Goal: Navigation & Orientation: Find specific page/section

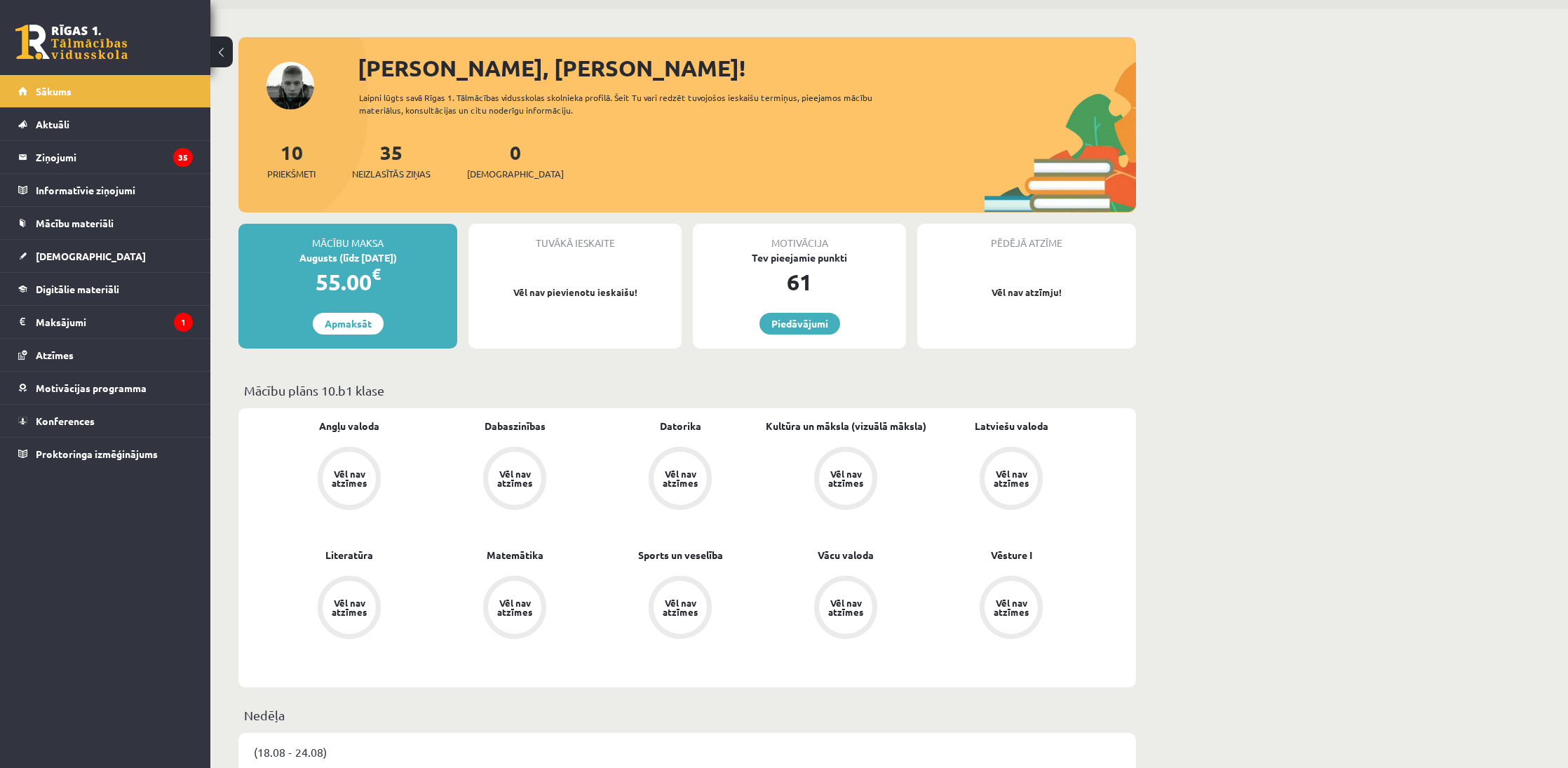
scroll to position [47, 0]
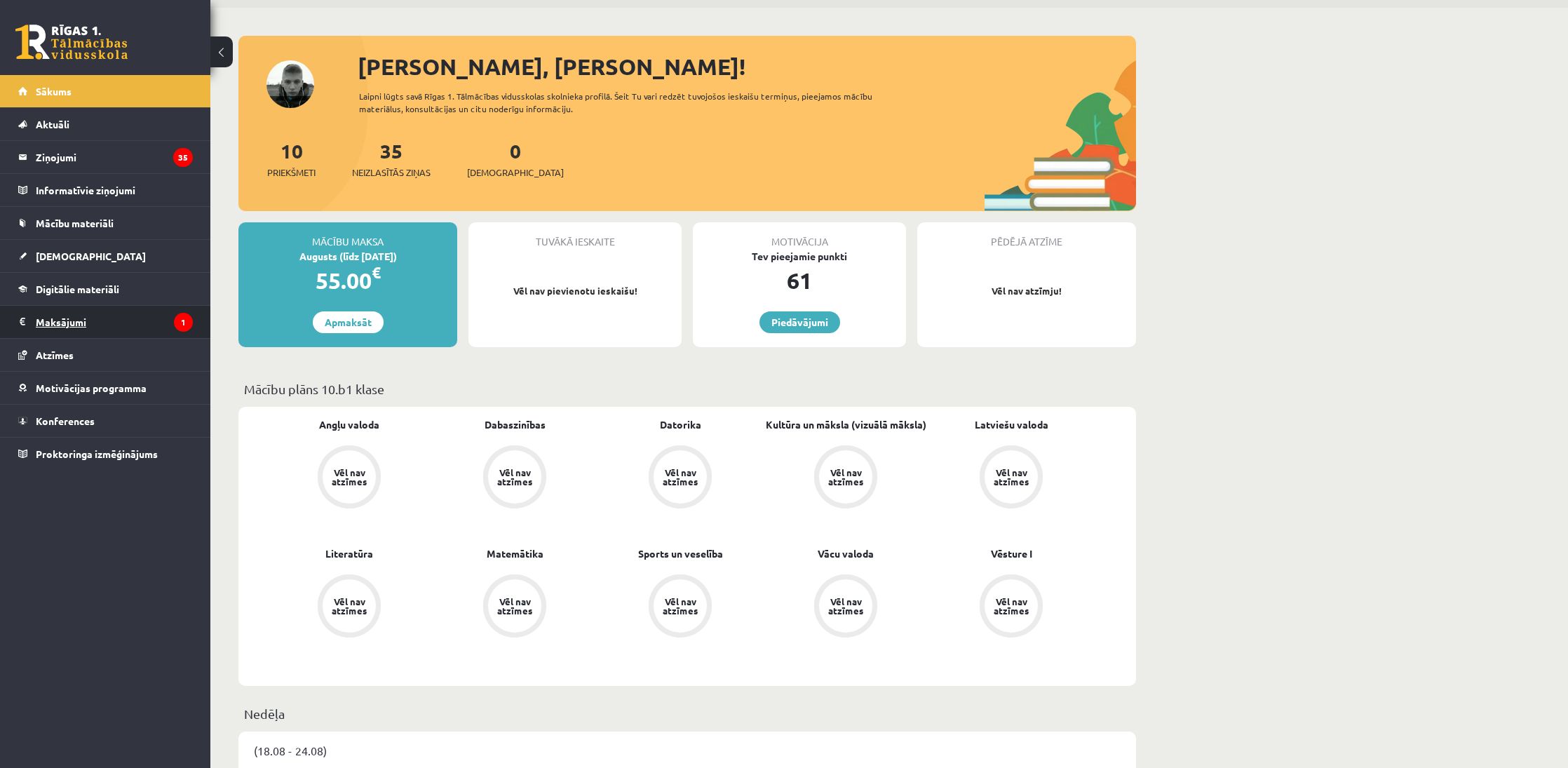
click at [133, 321] on legend "Maksājumi 1" at bounding box center [114, 321] width 157 height 32
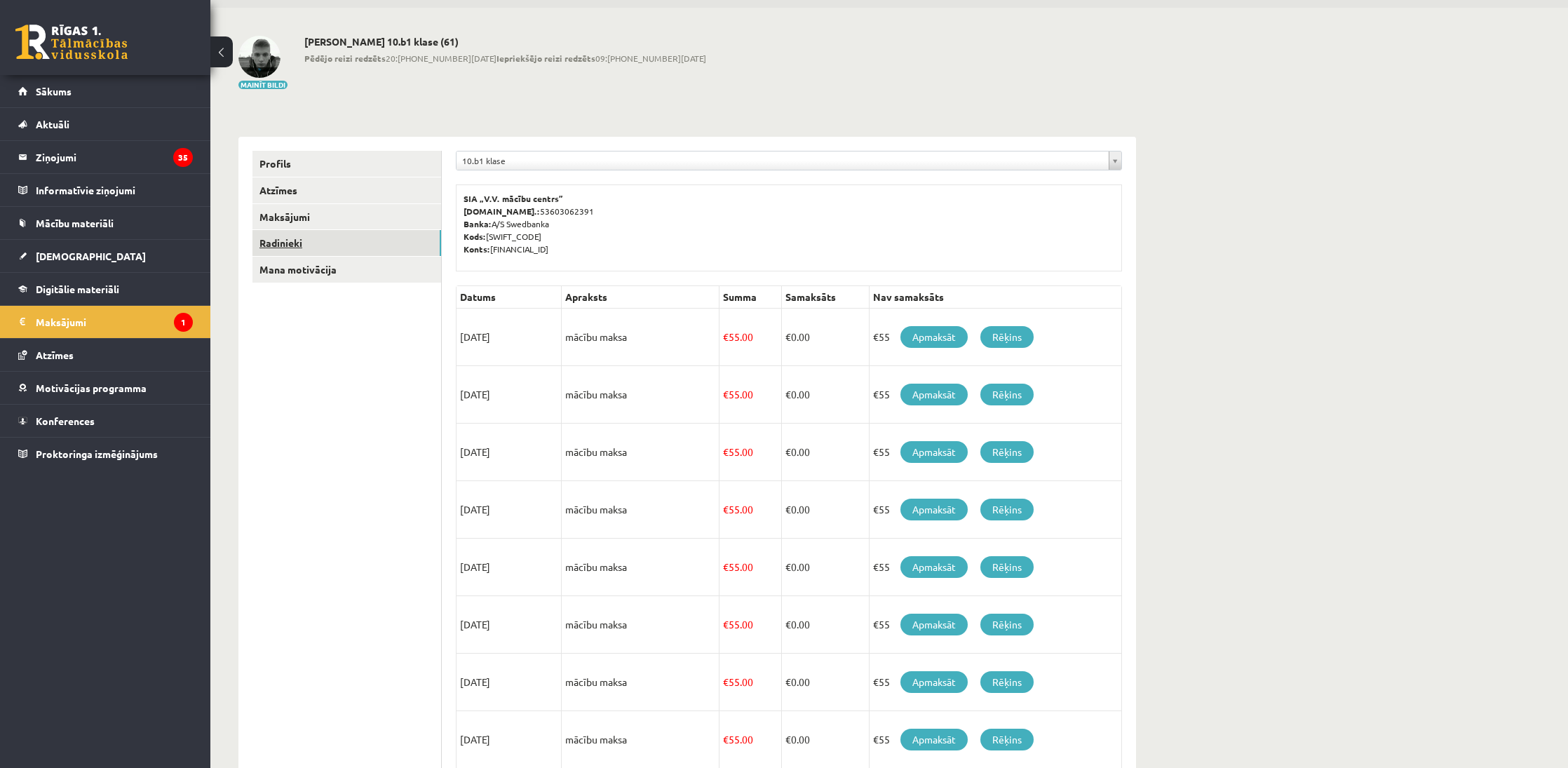
click at [263, 247] on link "Radinieki" at bounding box center [347, 243] width 189 height 26
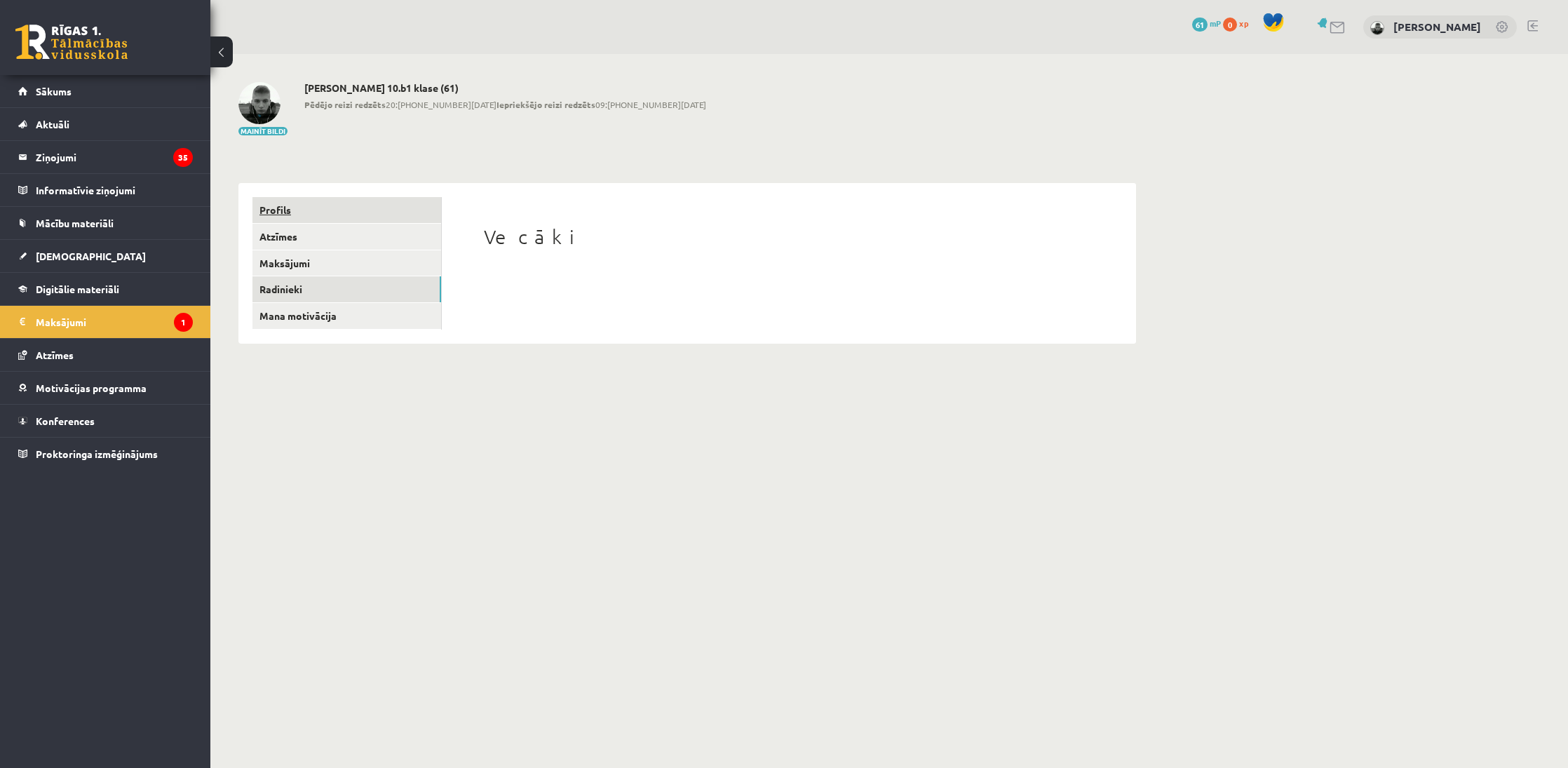
click at [276, 215] on link "Profils" at bounding box center [347, 210] width 189 height 26
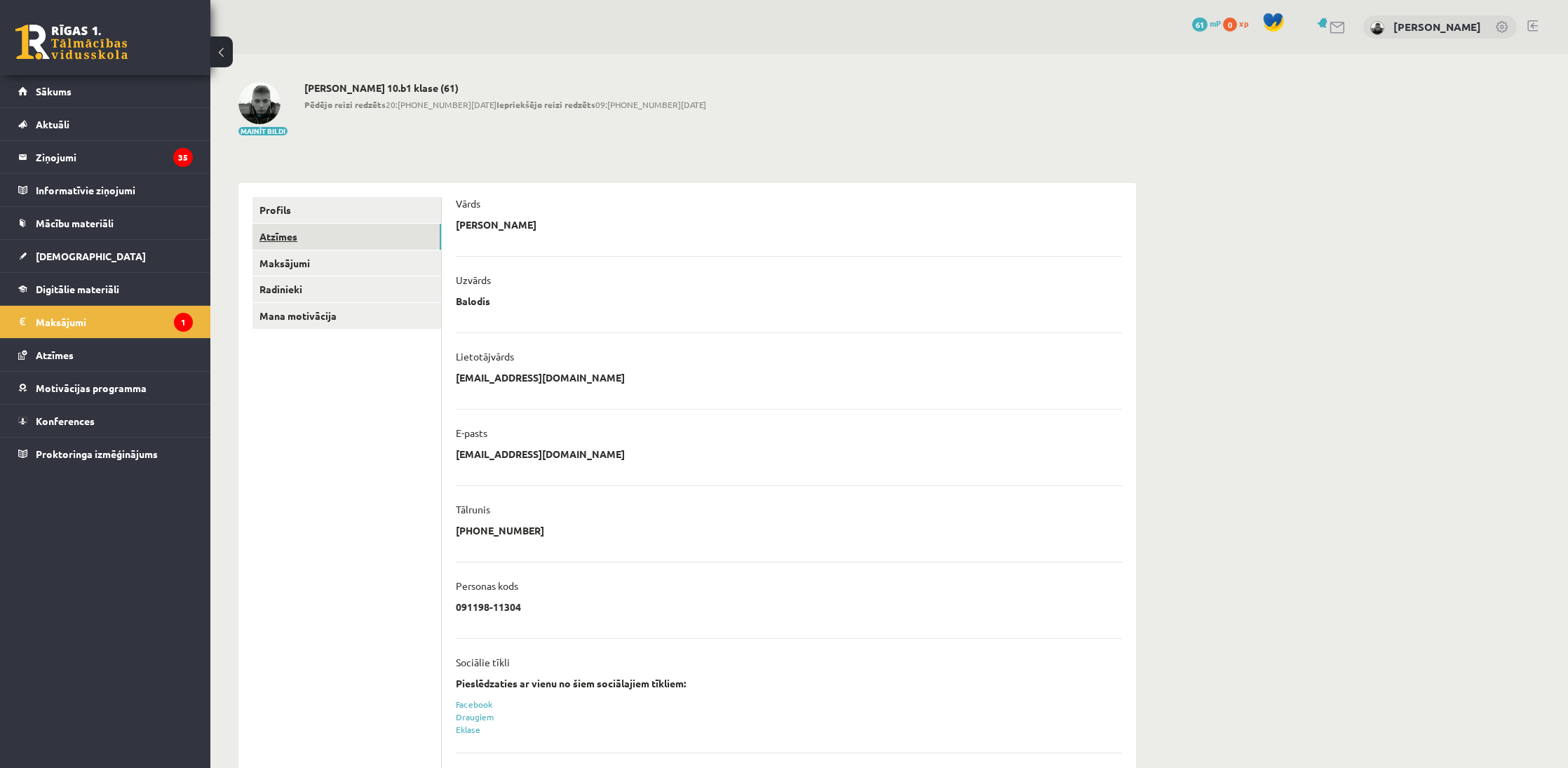
click at [281, 226] on link "Atzīmes" at bounding box center [347, 237] width 189 height 26
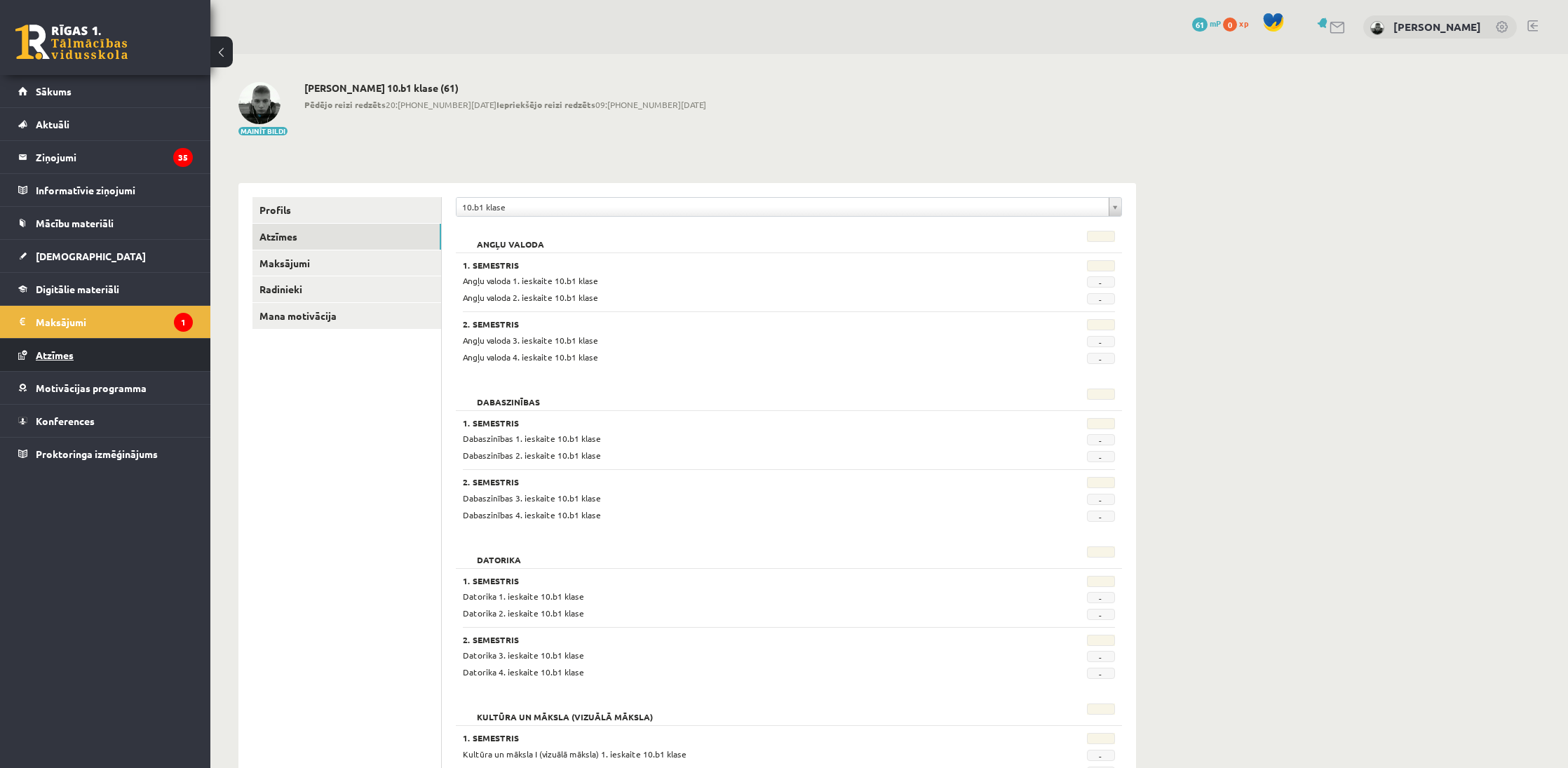
click at [107, 358] on link "Atzīmes" at bounding box center [105, 354] width 175 height 32
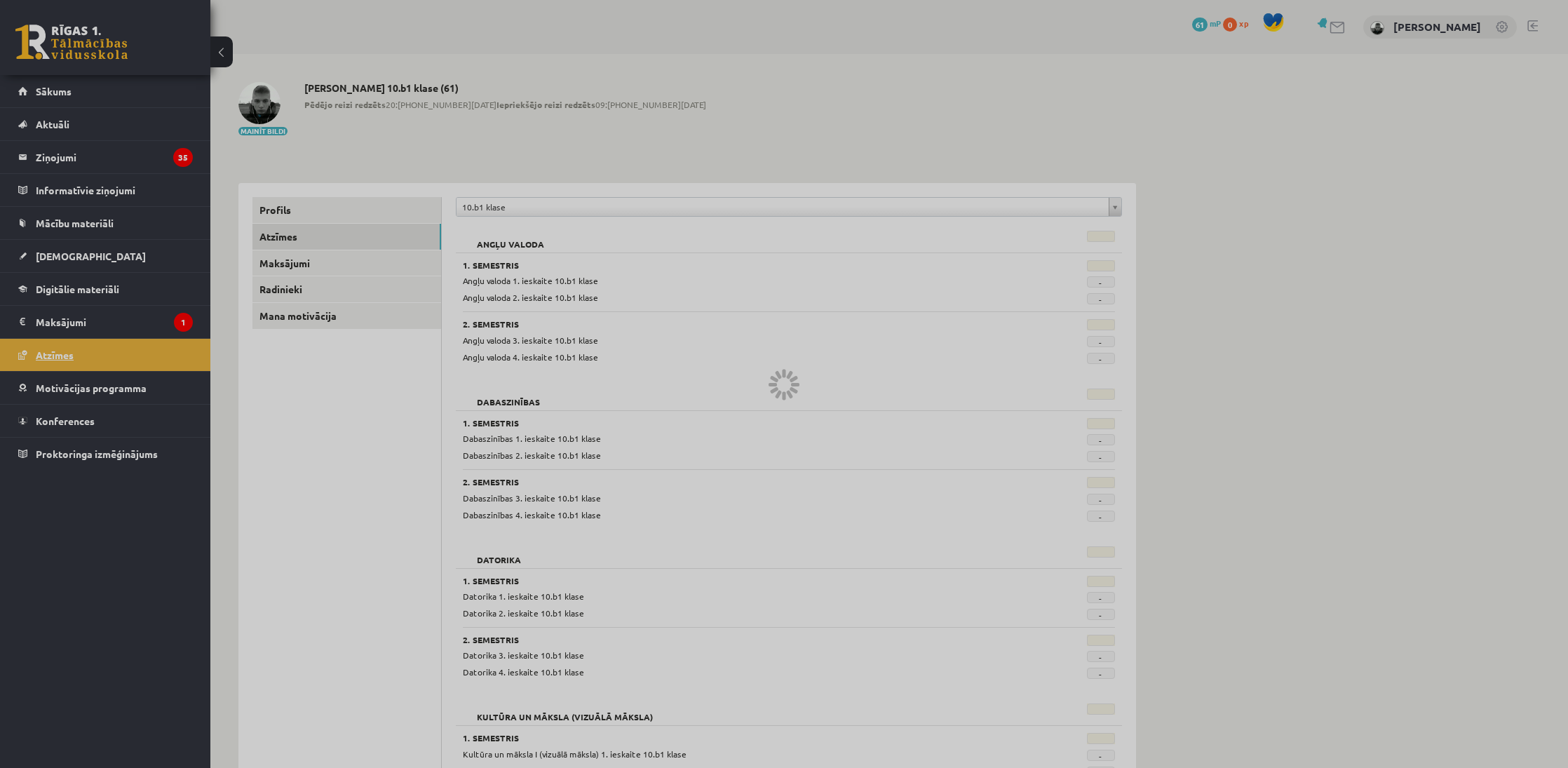
scroll to position [1, 0]
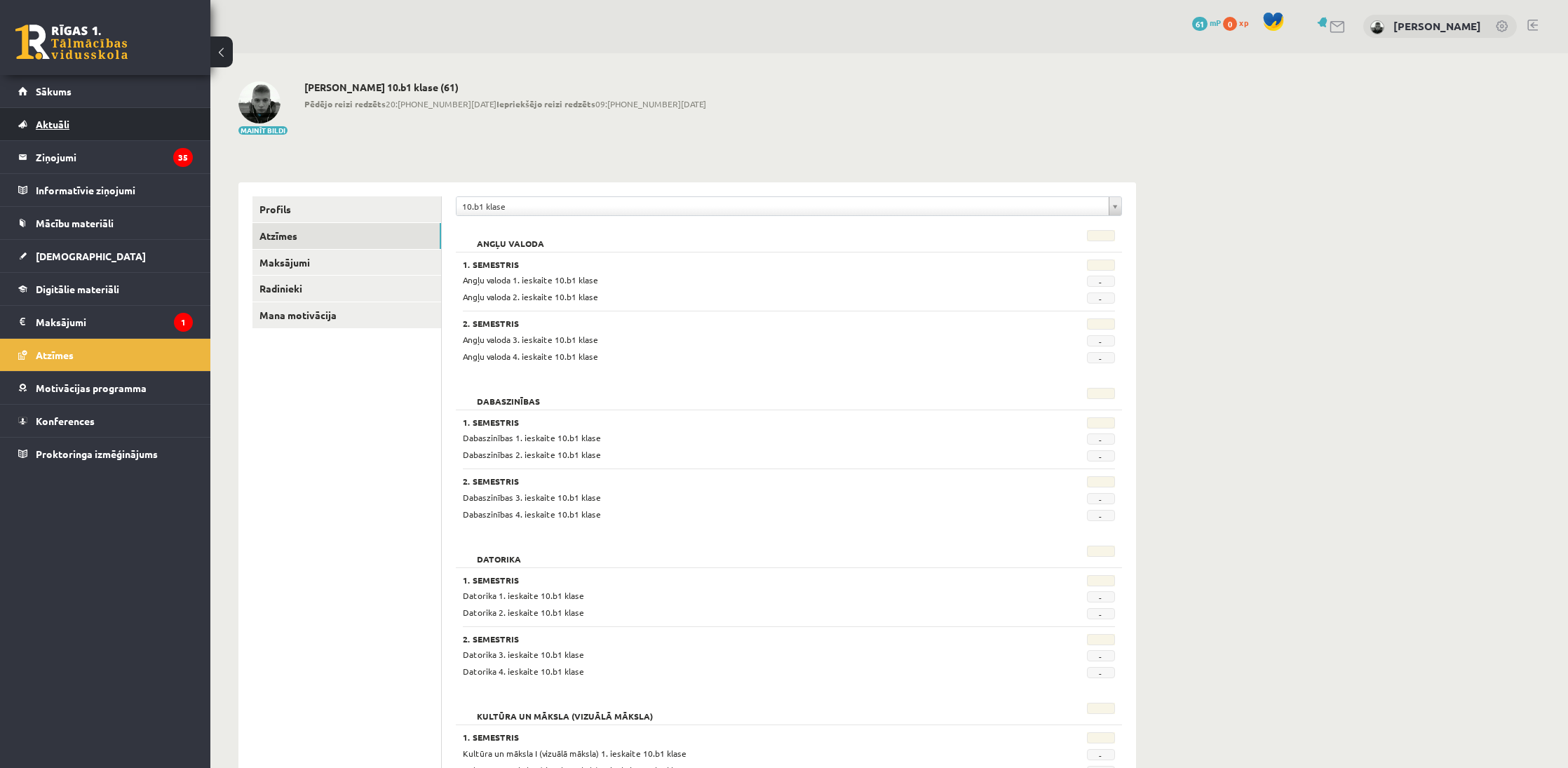
click at [77, 113] on link "Aktuāli" at bounding box center [105, 124] width 175 height 32
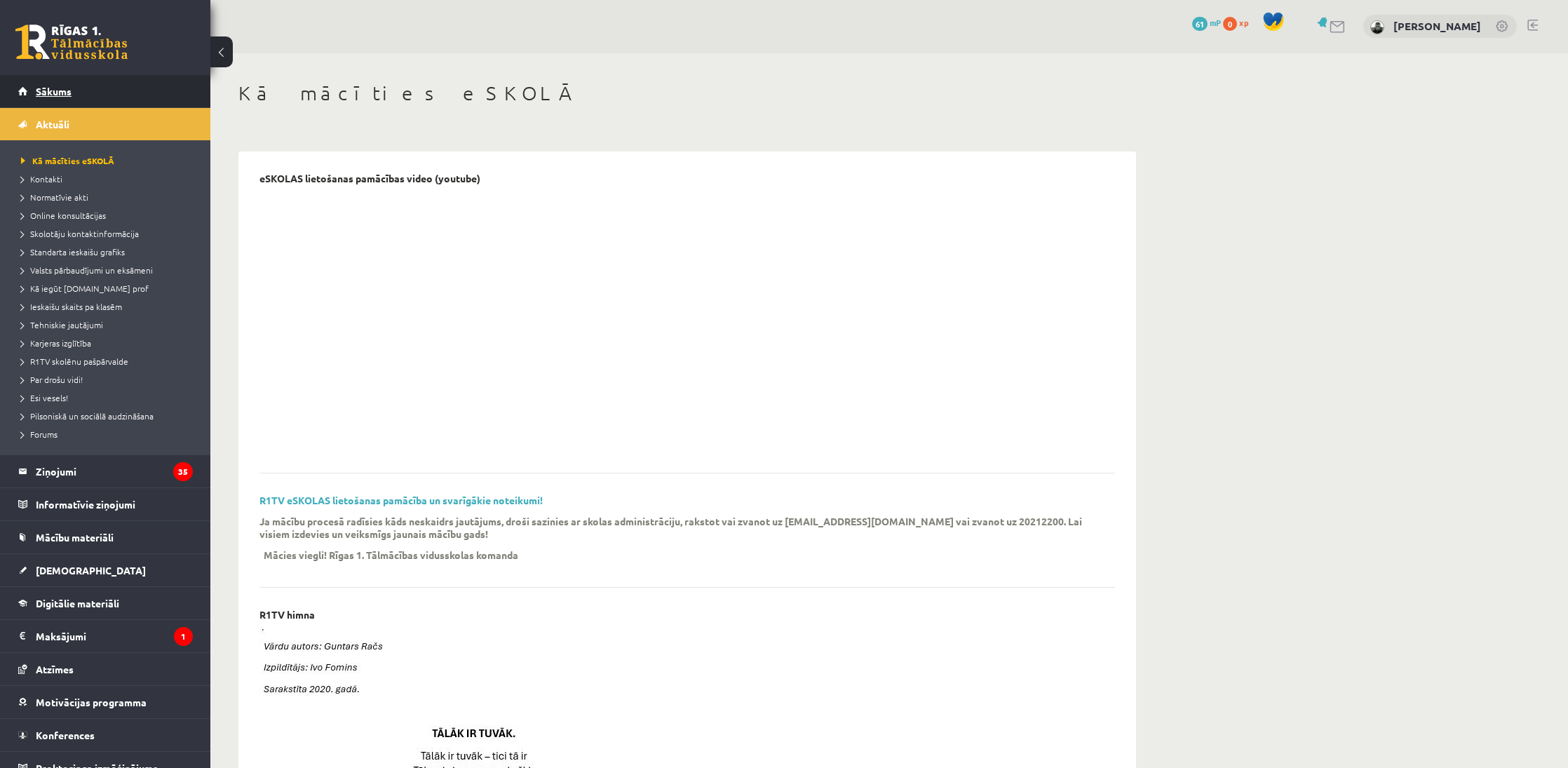
click at [77, 99] on link "Sākums" at bounding box center [105, 91] width 175 height 32
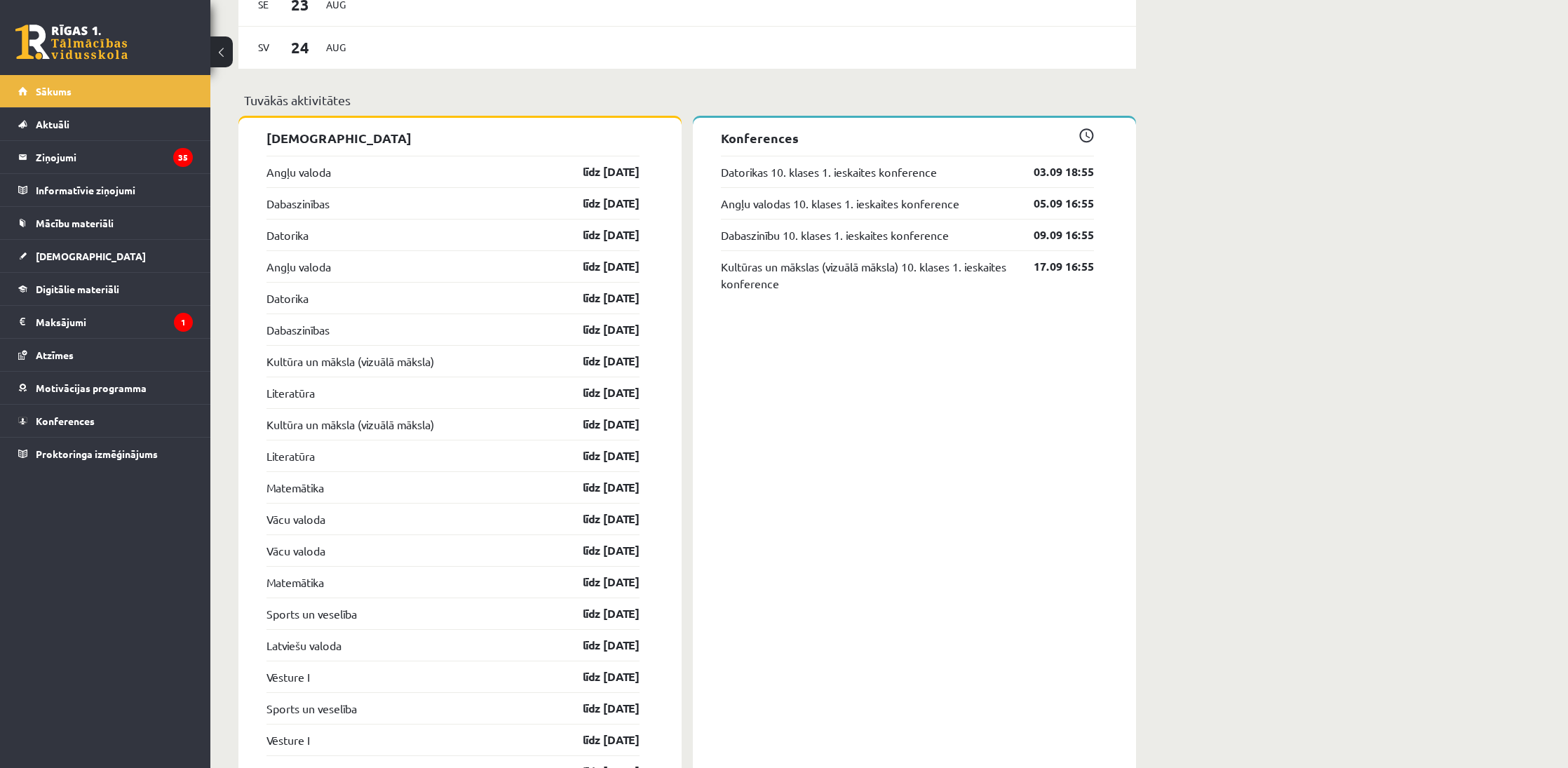
scroll to position [1051, 0]
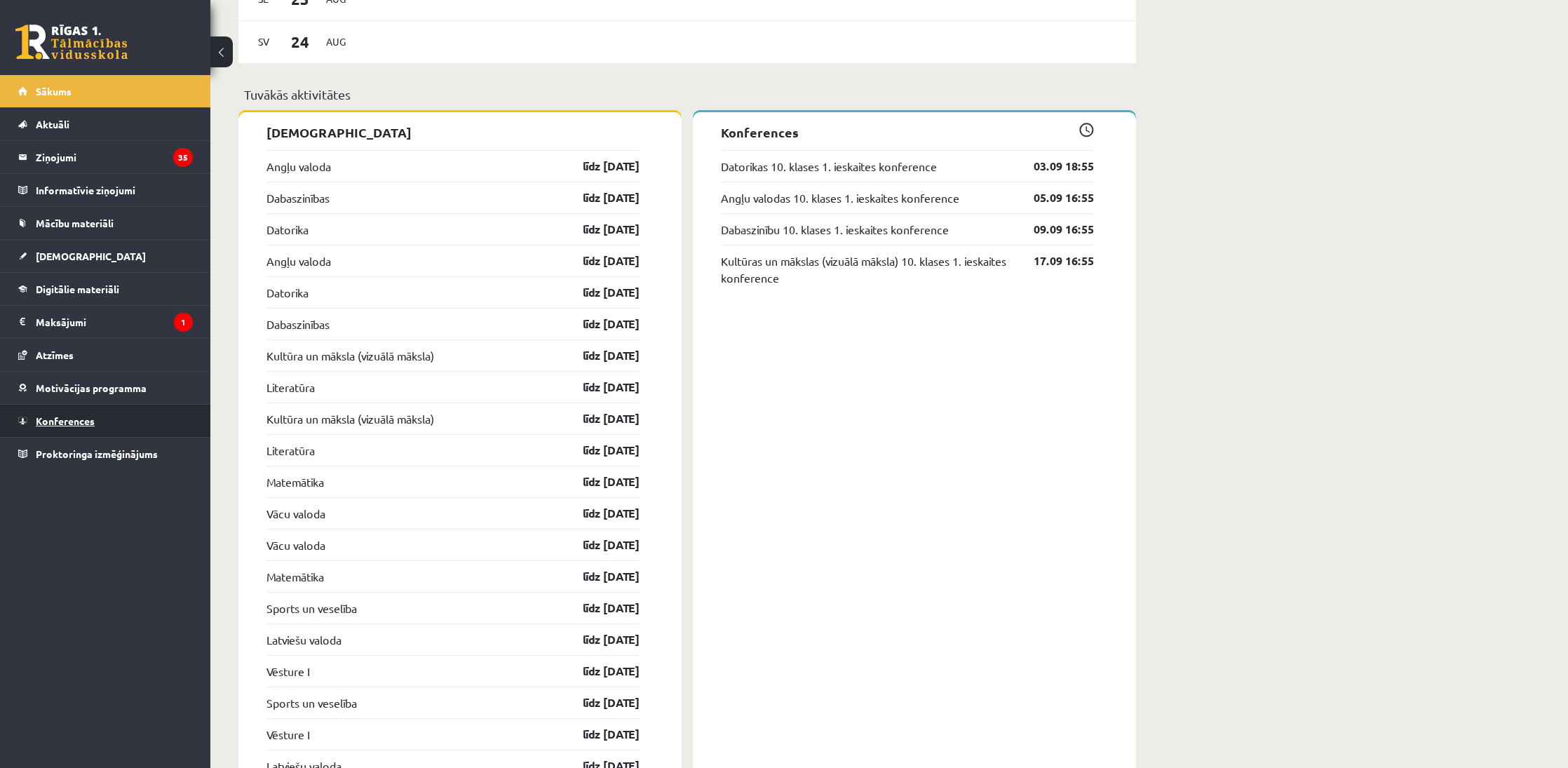
click at [117, 419] on link "Konferences" at bounding box center [105, 420] width 175 height 32
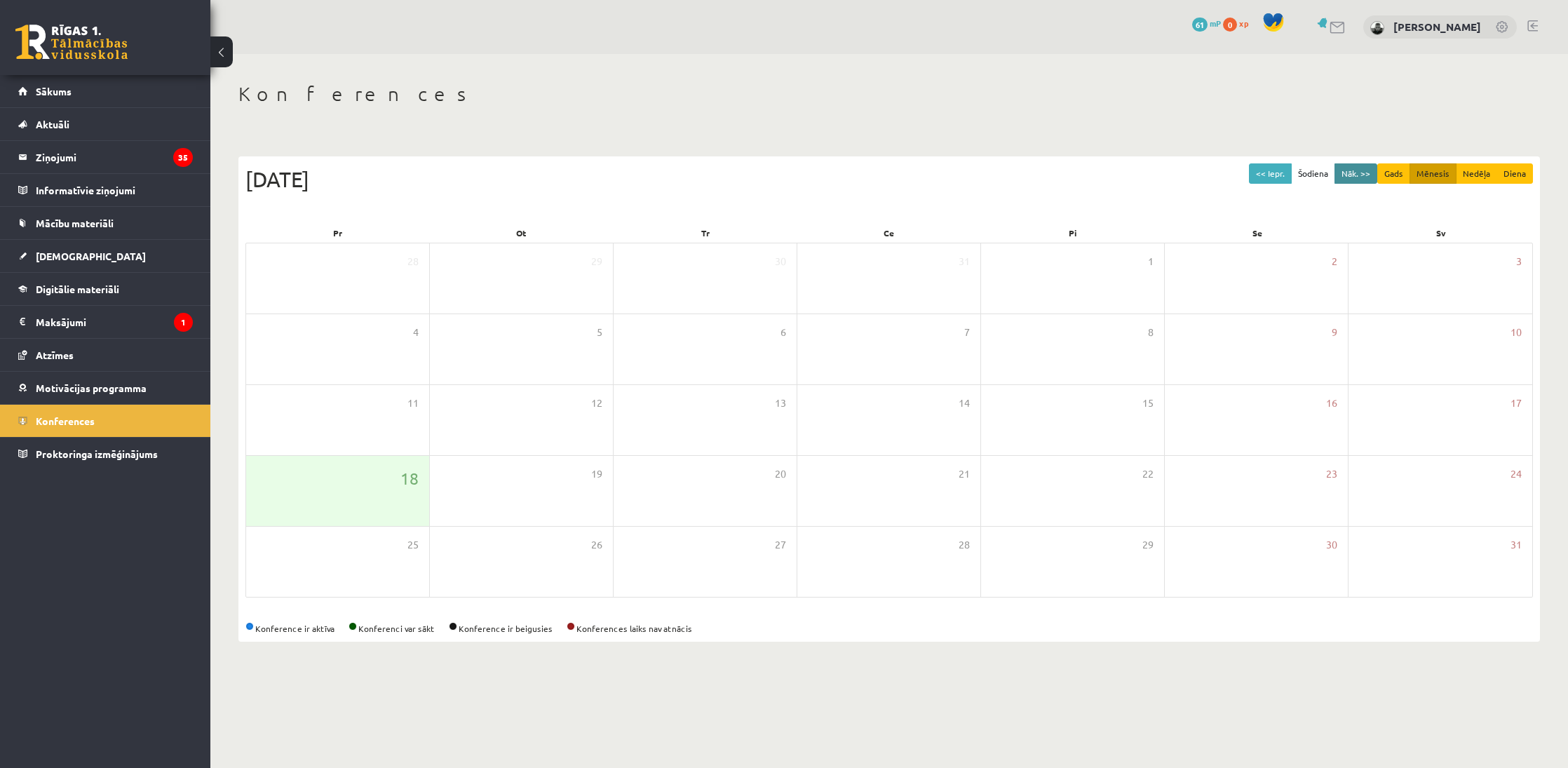
click at [1363, 171] on button "Nāk. >>" at bounding box center [1356, 173] width 43 height 20
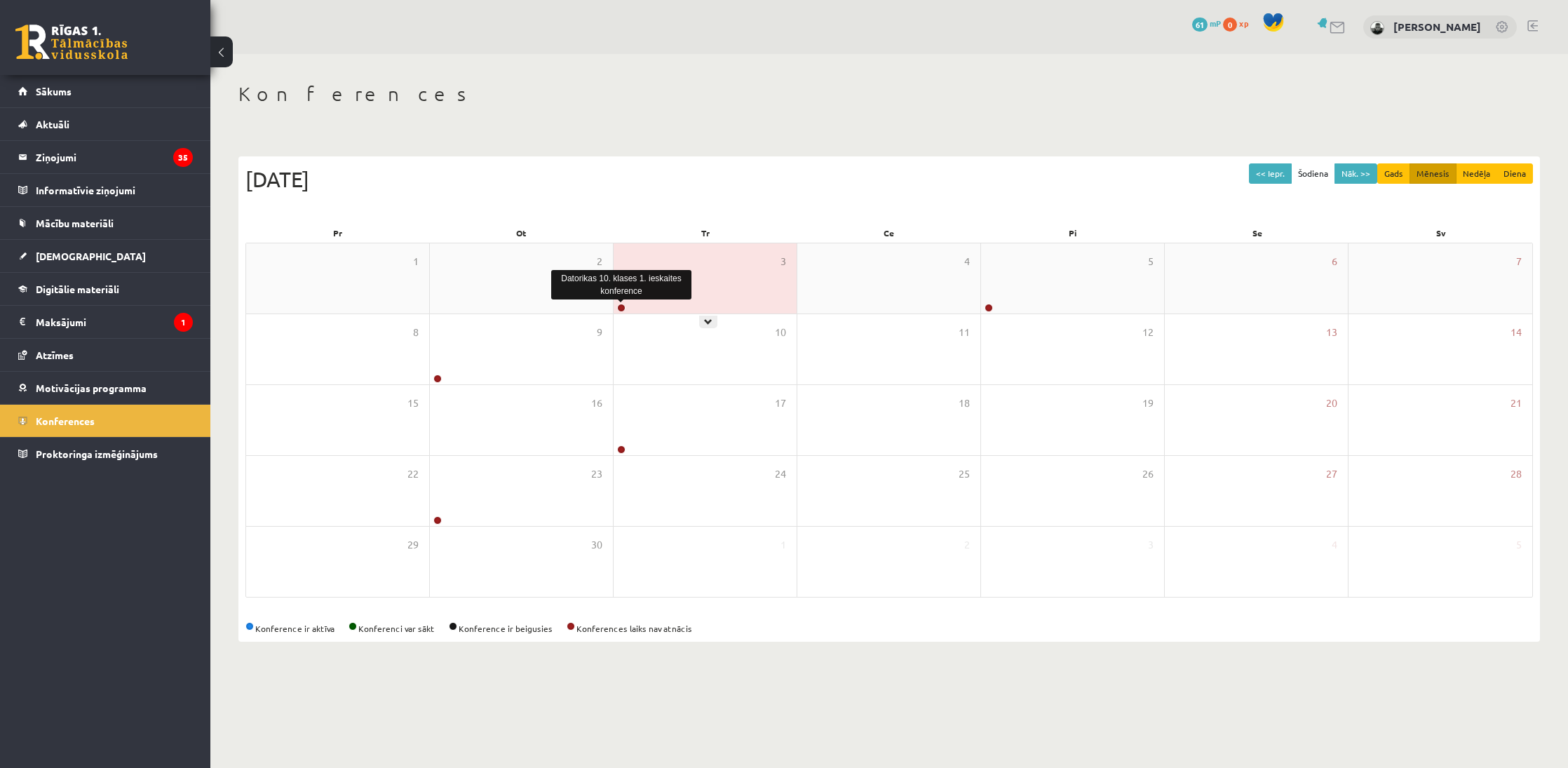
click at [624, 306] on link at bounding box center [621, 308] width 9 height 9
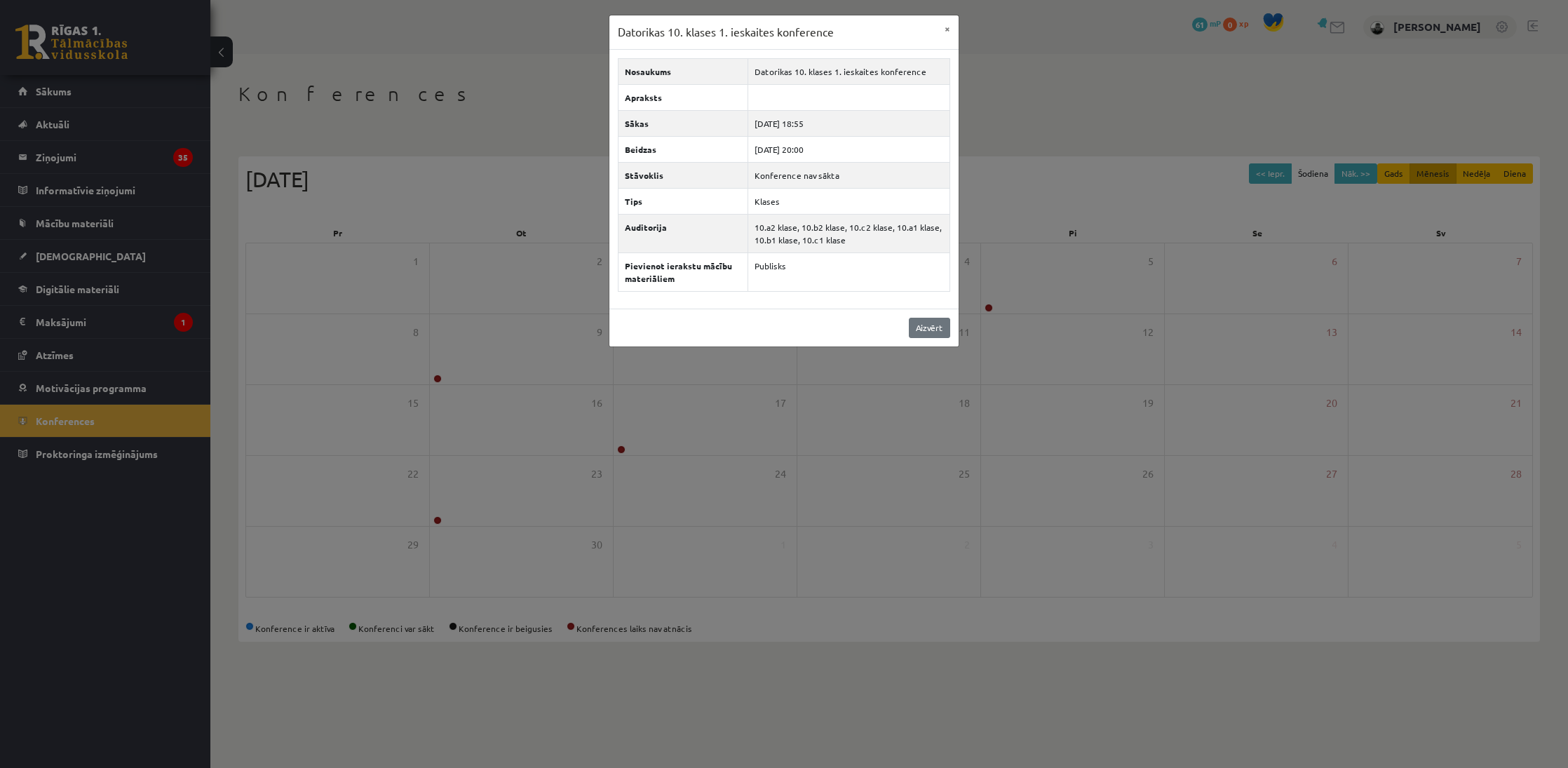
click at [922, 321] on link "Aizvērt" at bounding box center [930, 328] width 42 height 20
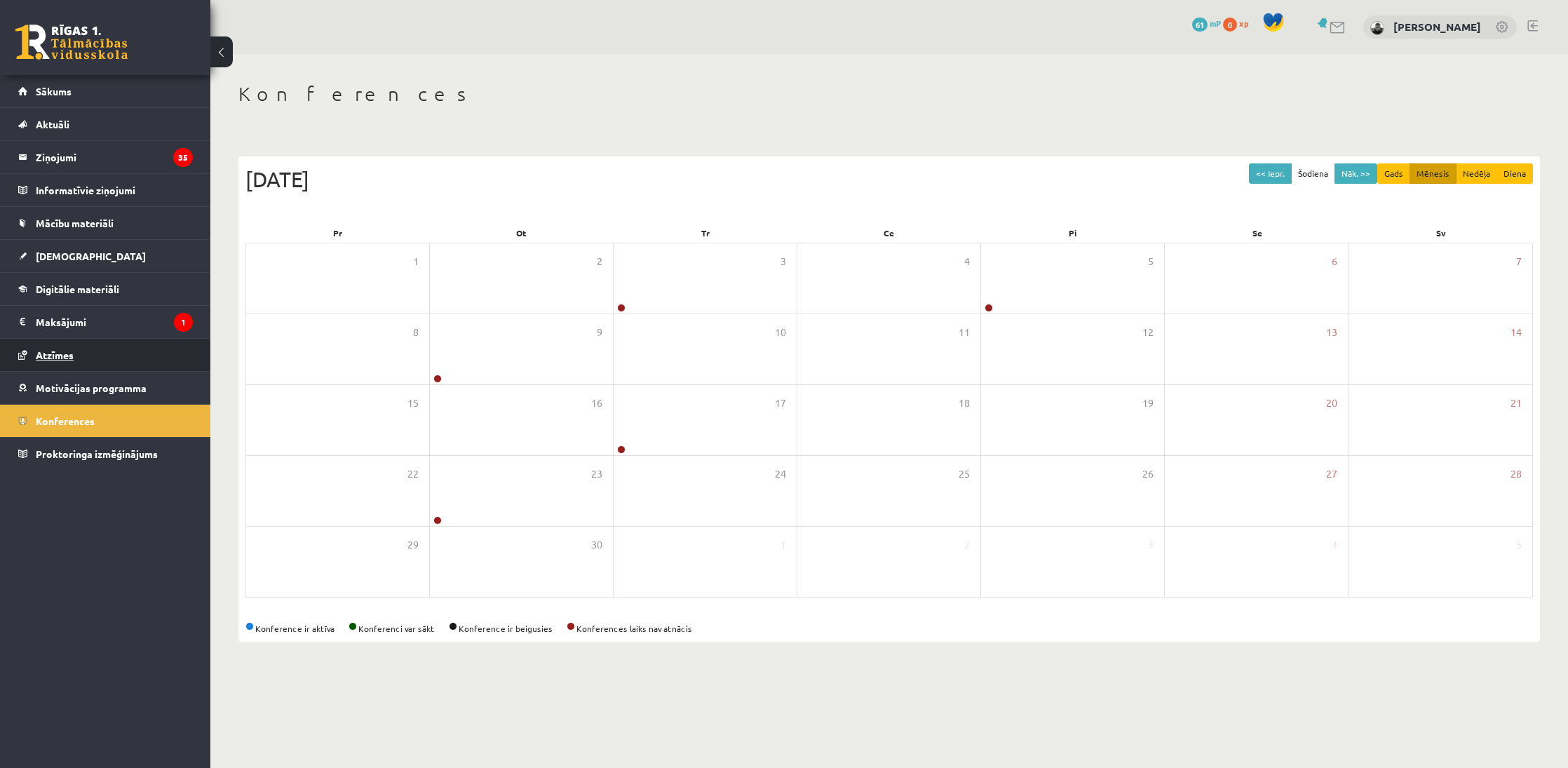
click at [86, 352] on link "Atzīmes" at bounding box center [105, 354] width 175 height 32
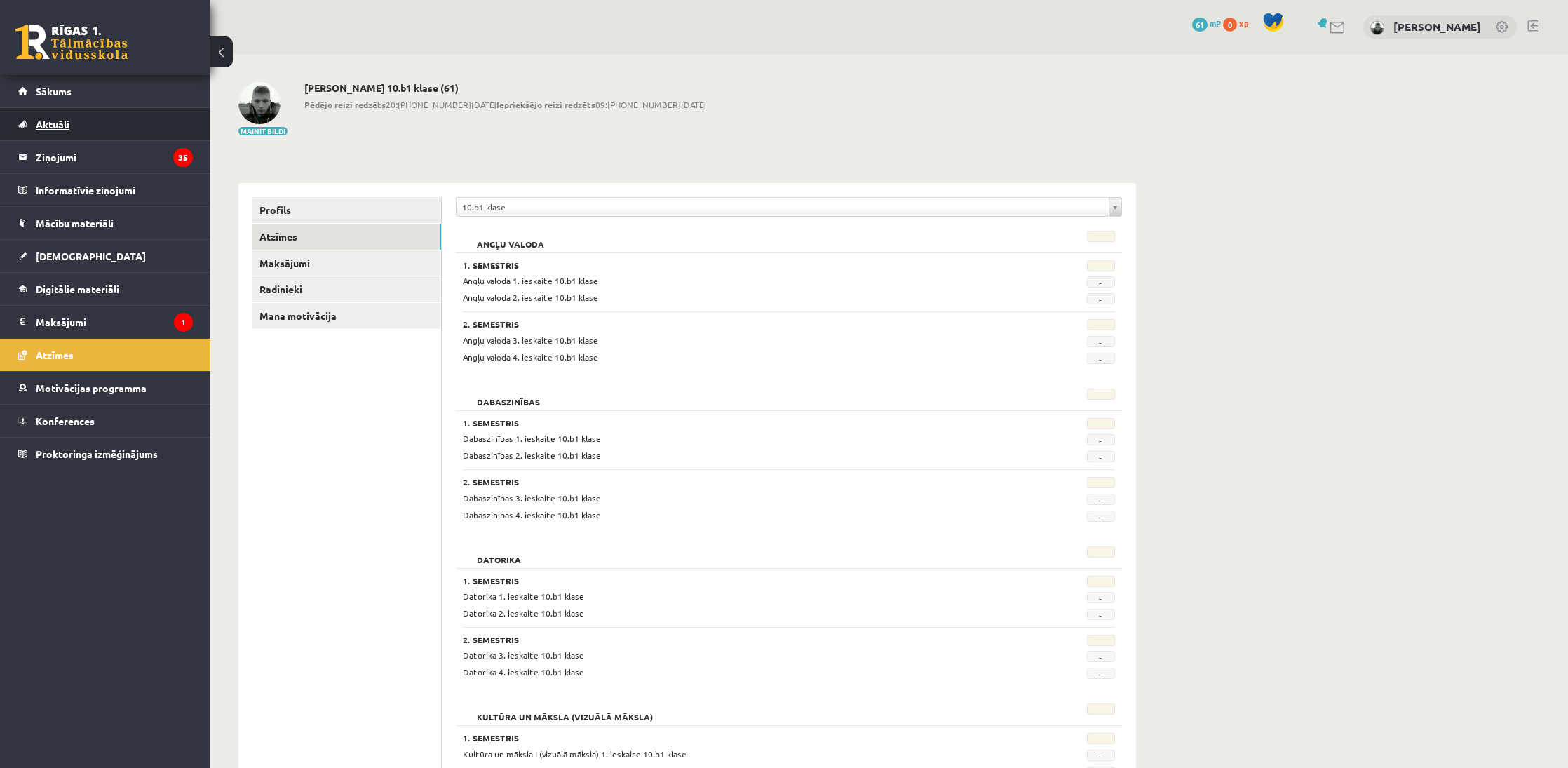
click at [71, 117] on link "Aktuāli" at bounding box center [105, 124] width 175 height 32
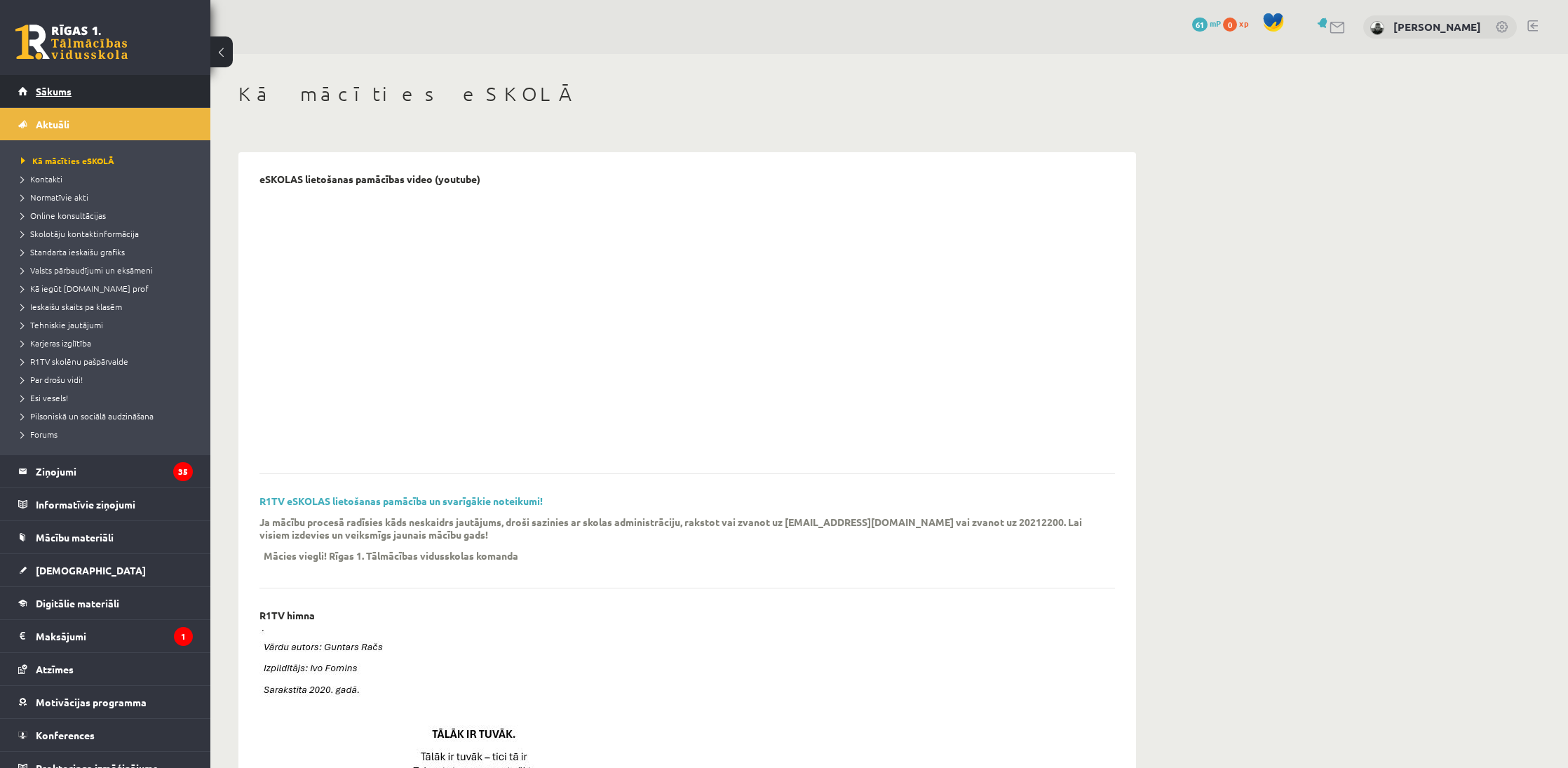
click at [79, 98] on link "Sākums" at bounding box center [105, 91] width 175 height 32
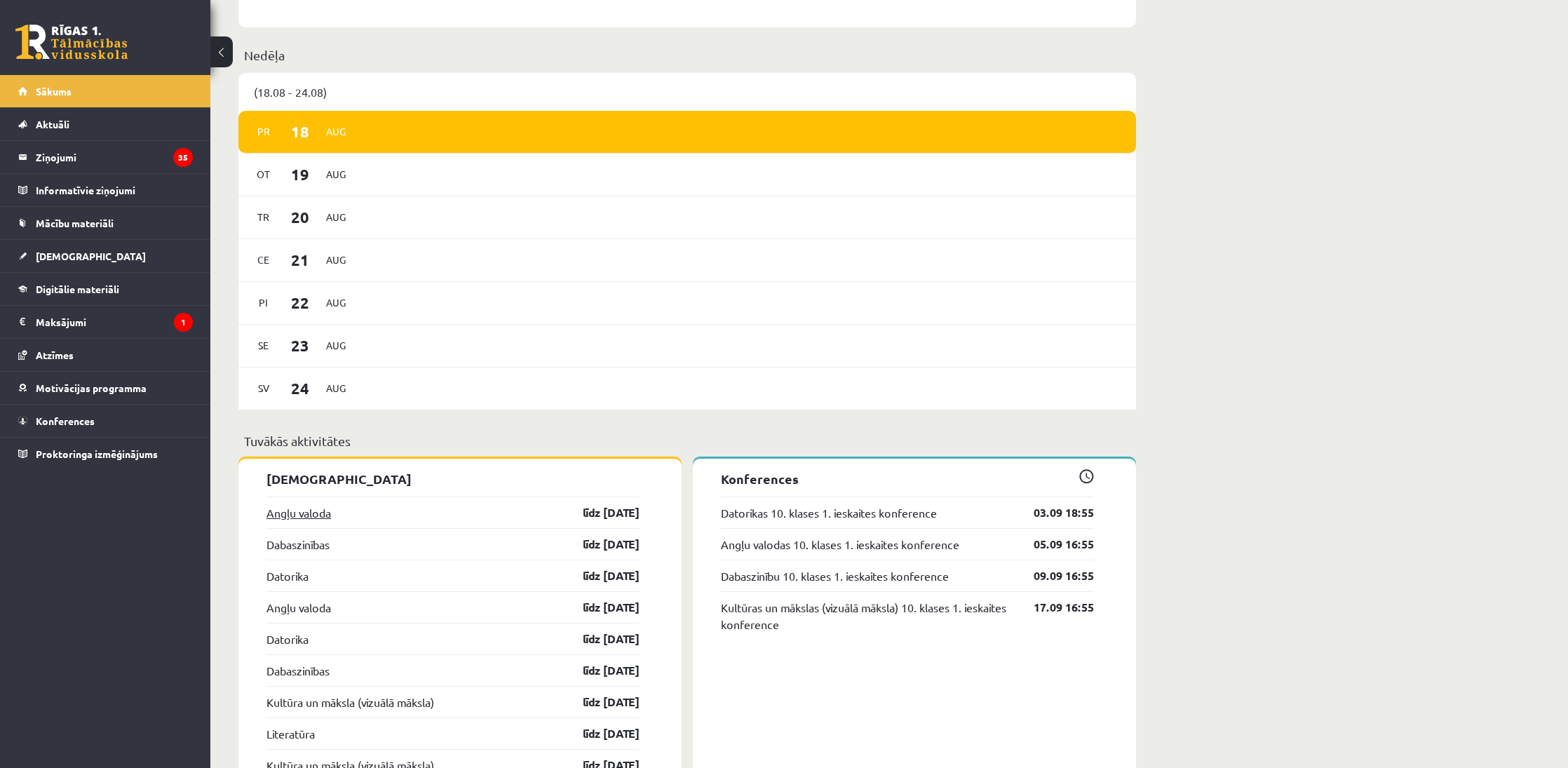
scroll to position [704, 0]
click at [315, 516] on link "Angļu valoda" at bounding box center [298, 514] width 64 height 17
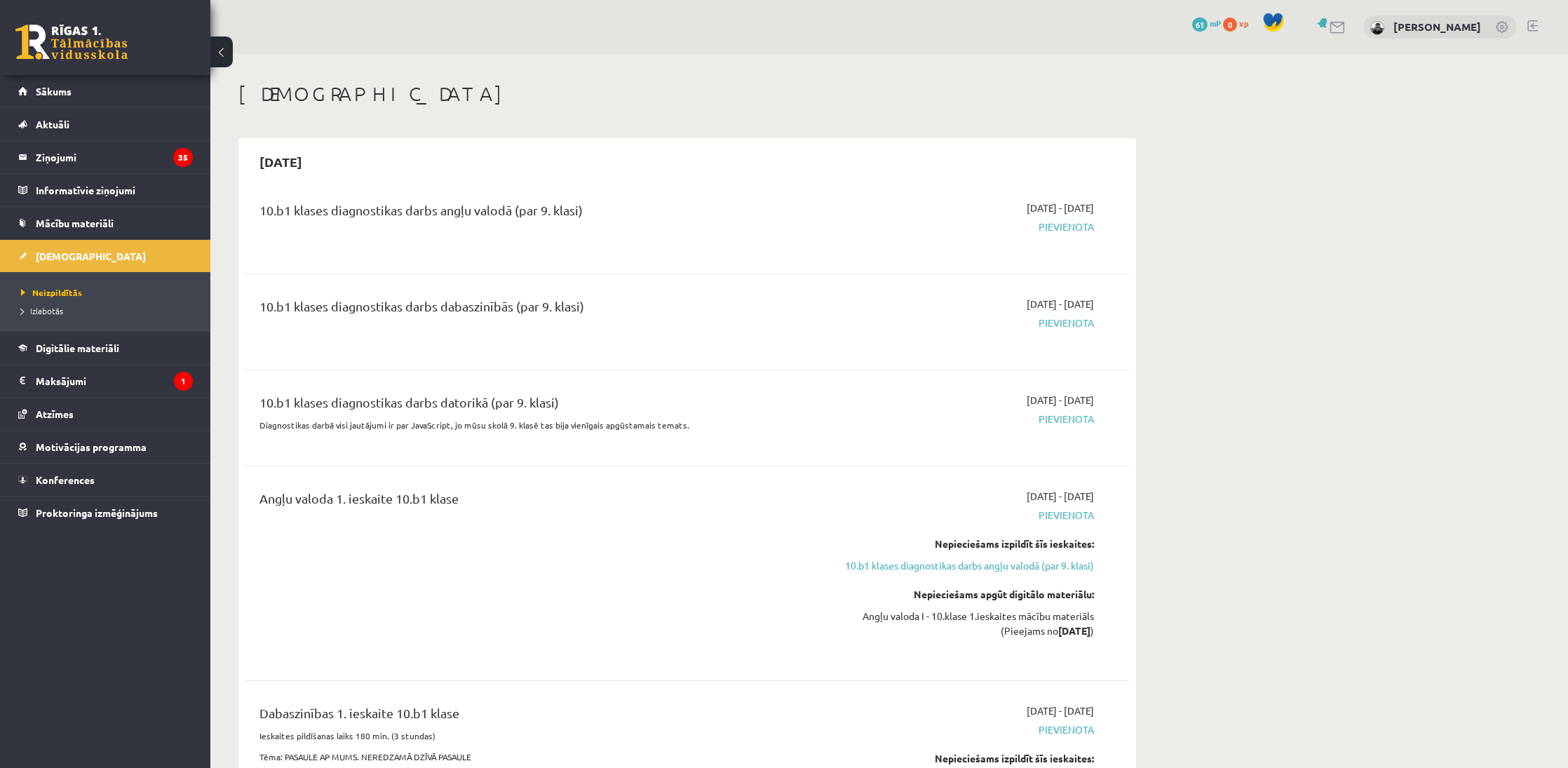
click at [977, 570] on link "10.b1 klases diagnostikas darbs angļu valodā (par 9. klasi)" at bounding box center [961, 565] width 264 height 15
click at [87, 215] on link "Mācību materiāli" at bounding box center [105, 223] width 175 height 32
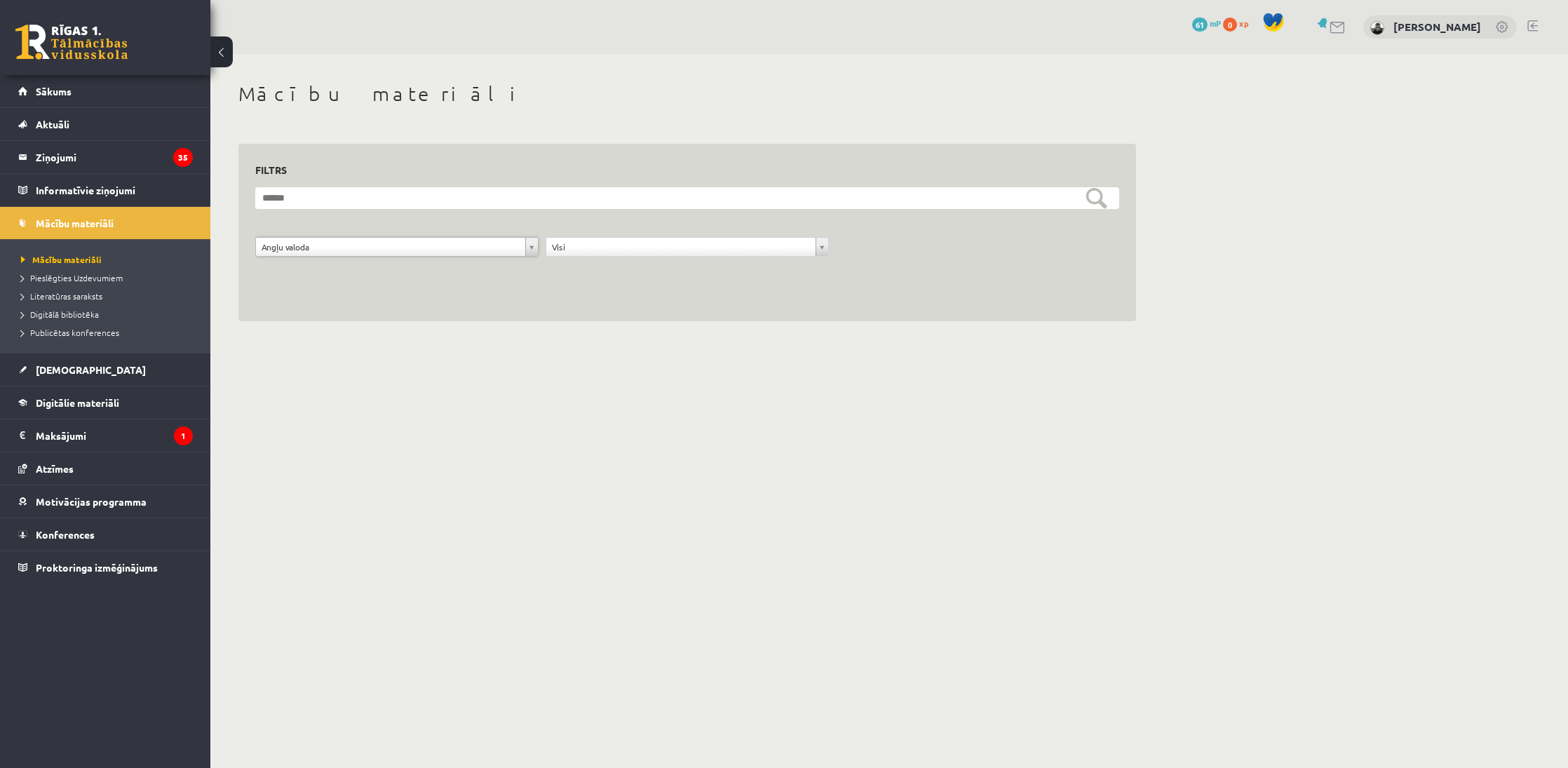
click at [386, 258] on div "**********" at bounding box center [687, 254] width 871 height 35
click at [132, 83] on link "Sākums" at bounding box center [105, 91] width 175 height 32
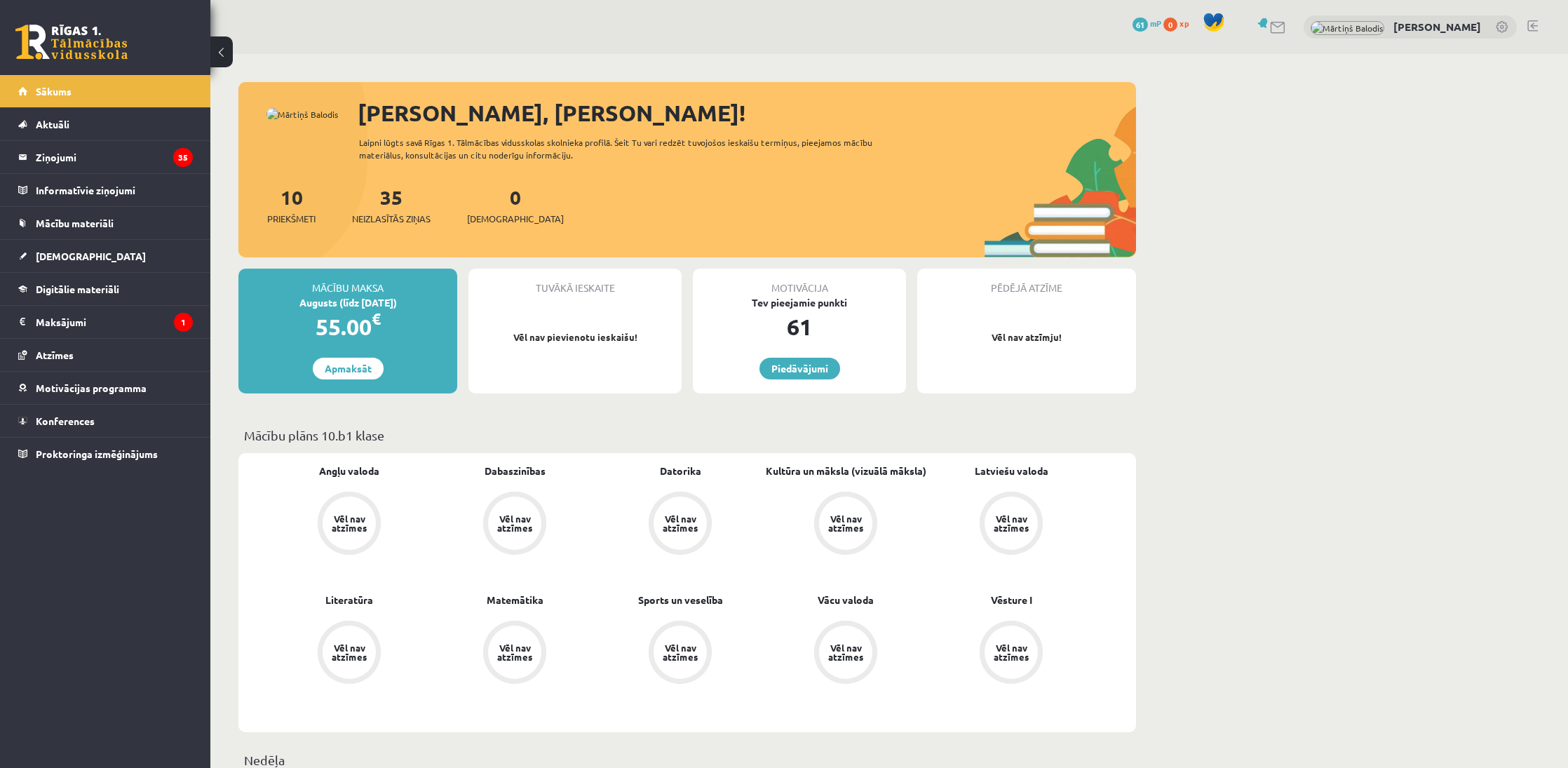
click at [1529, 26] on link at bounding box center [1532, 26] width 11 height 11
